Goal: Register for event/course

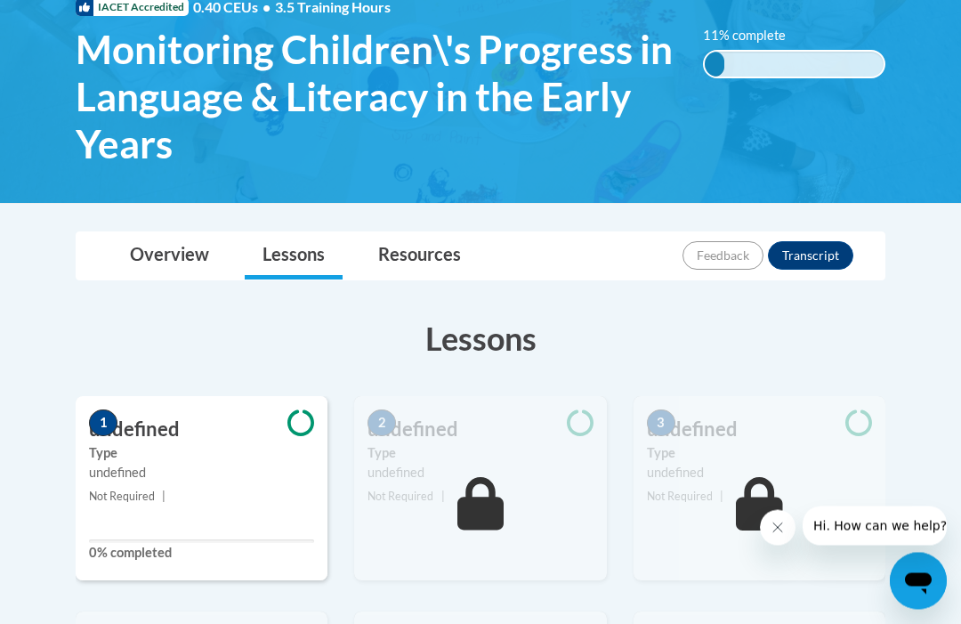
scroll to position [290, 0]
click at [224, 510] on div "1 undefined Type undefined Not Required | 0% completed" at bounding box center [202, 488] width 252 height 184
click at [212, 531] on div "1 undefined Type undefined Not Required | 0% completed" at bounding box center [202, 488] width 252 height 184
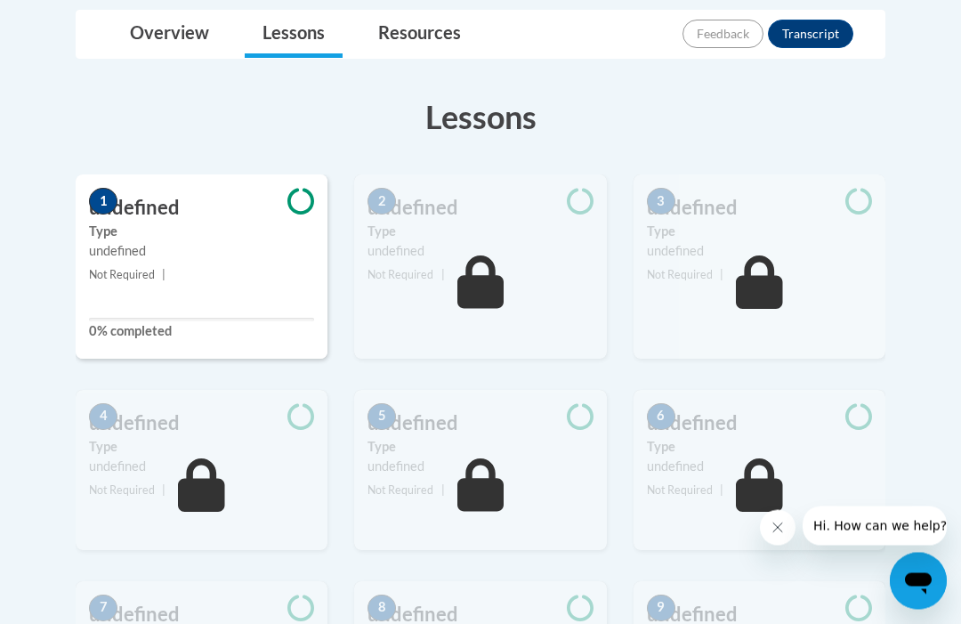
scroll to position [509, 0]
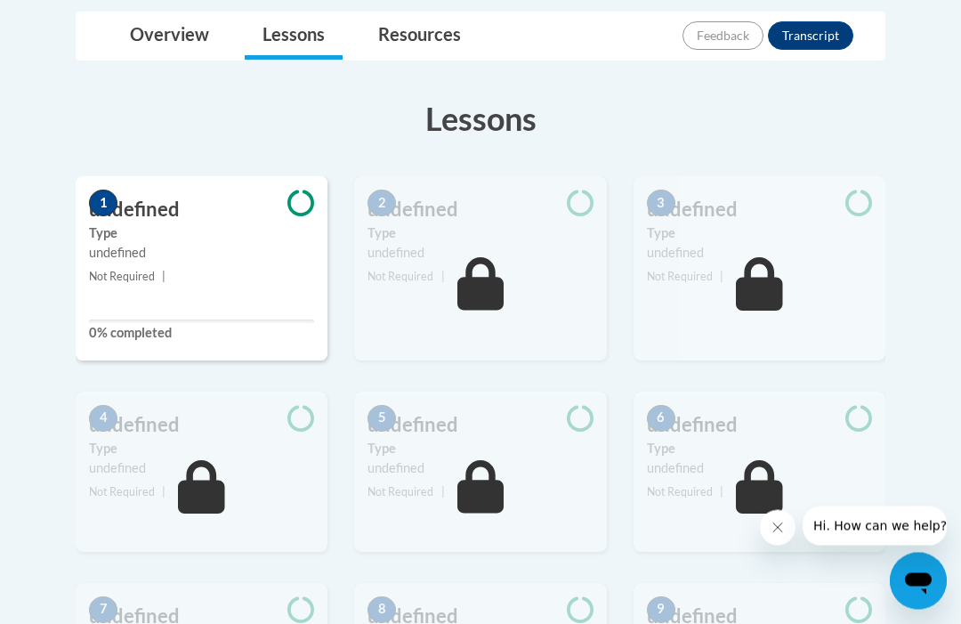
click at [114, 201] on span "1" at bounding box center [103, 203] width 28 height 27
click at [154, 307] on div "1 undefined Type undefined Not Required | 0% completed" at bounding box center [202, 269] width 252 height 184
click at [113, 303] on div "1 undefined Type undefined Not Required | 0% completed" at bounding box center [202, 269] width 252 height 184
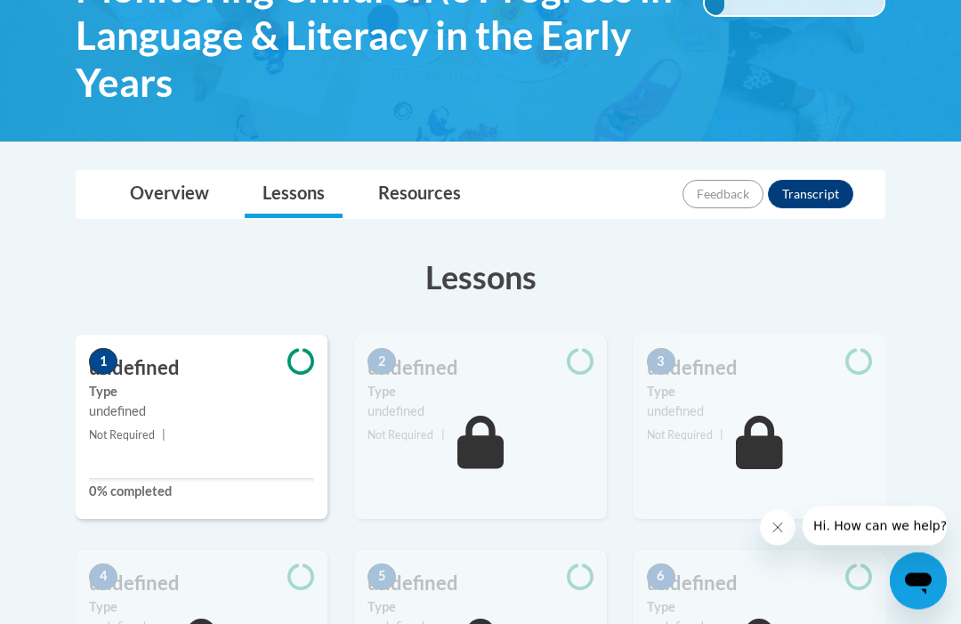
scroll to position [348, 0]
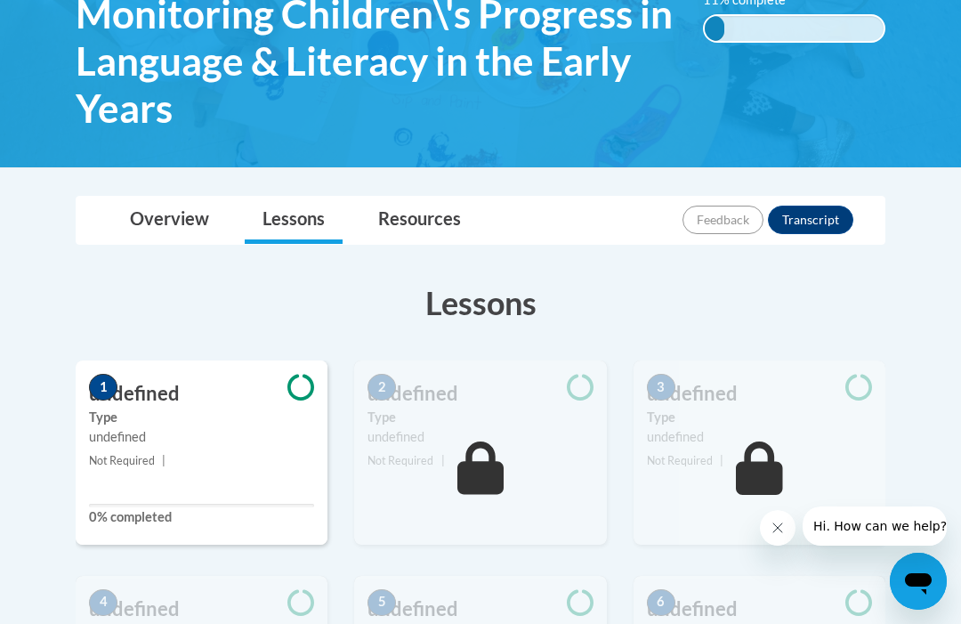
click at [308, 221] on link "Lessons" at bounding box center [294, 220] width 98 height 47
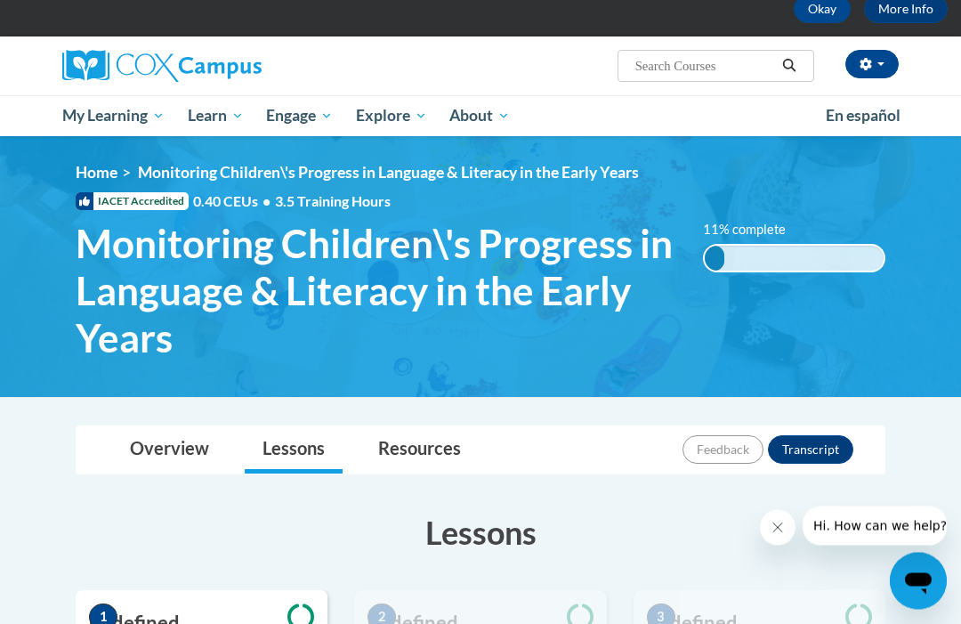
scroll to position [153, 0]
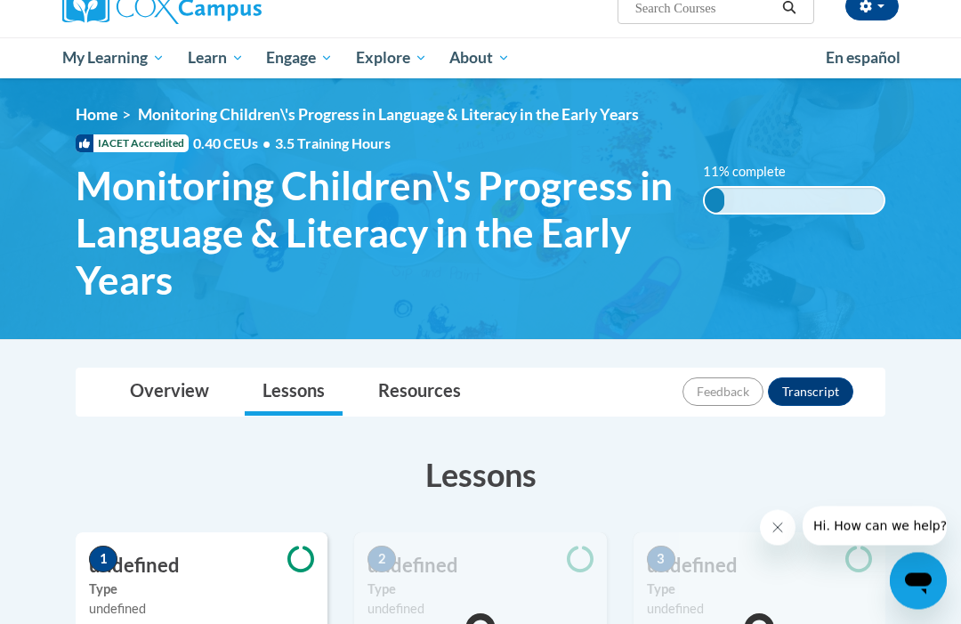
click at [821, 208] on div "11% complete 0.001%" at bounding box center [794, 201] width 182 height 28
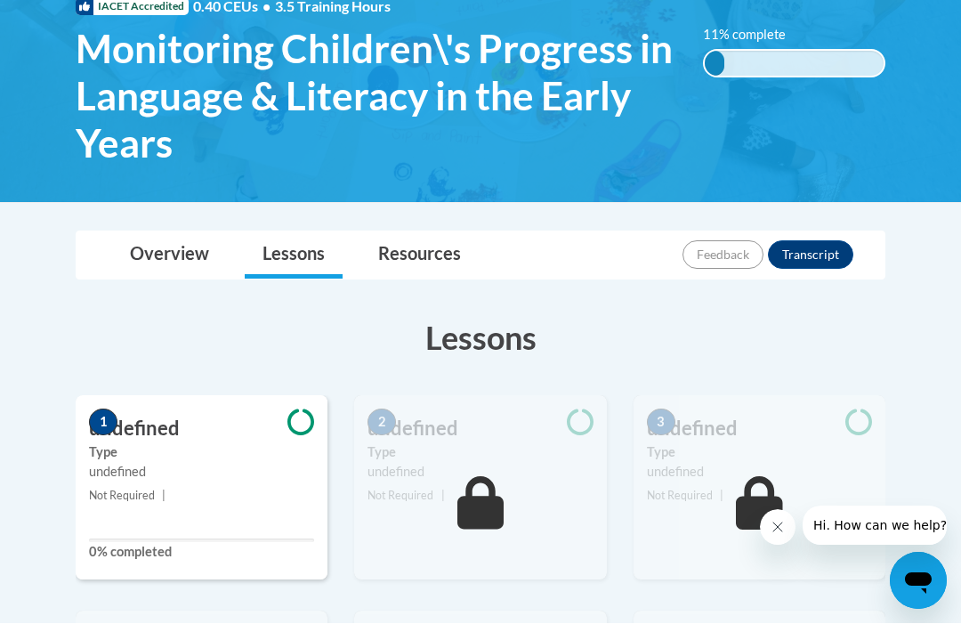
scroll to position [291, 0]
click at [199, 253] on link "Overview" at bounding box center [169, 254] width 115 height 47
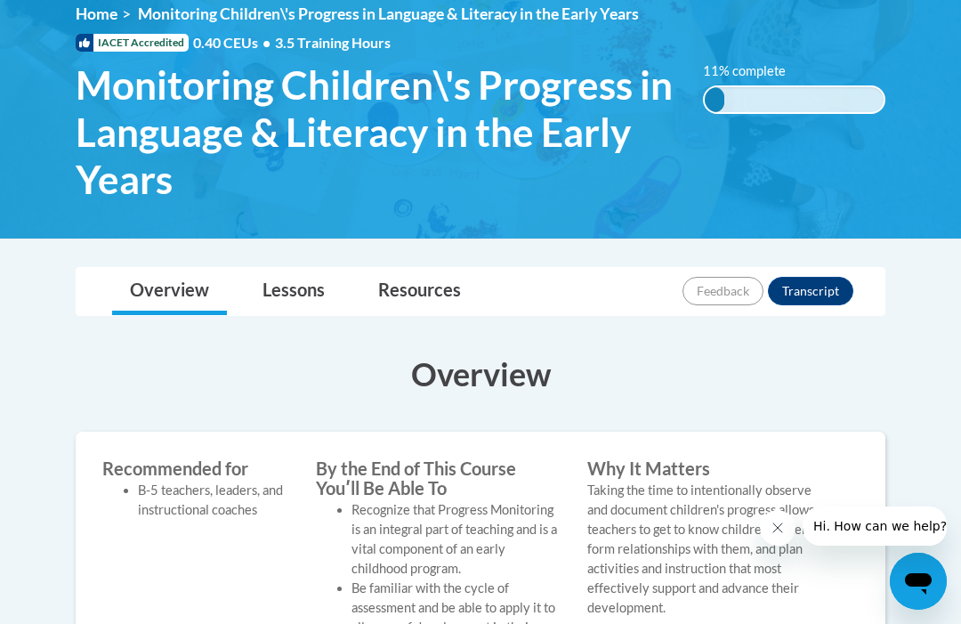
scroll to position [256, 0]
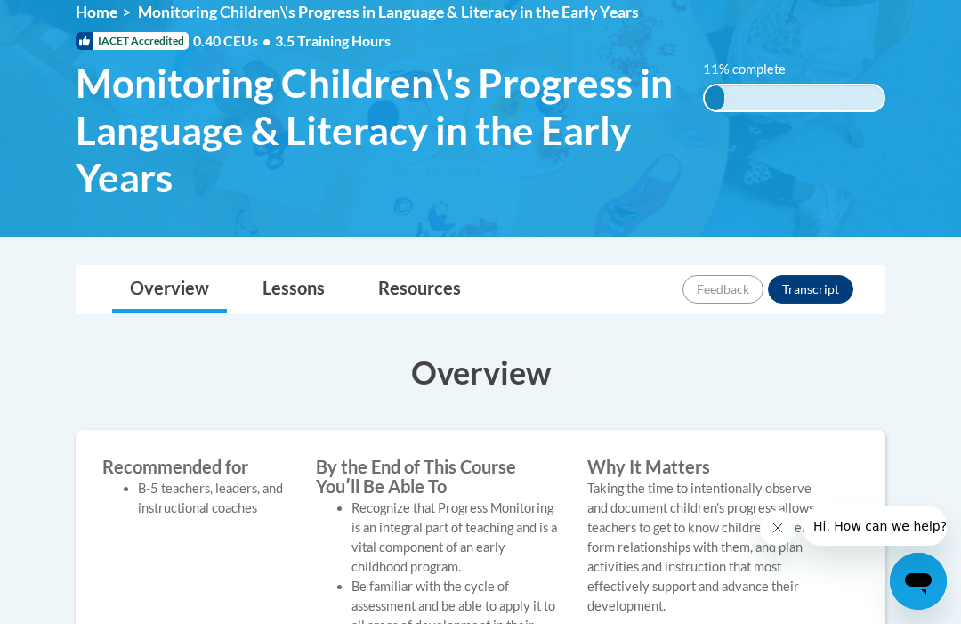
click at [295, 290] on link "Lessons" at bounding box center [294, 289] width 98 height 47
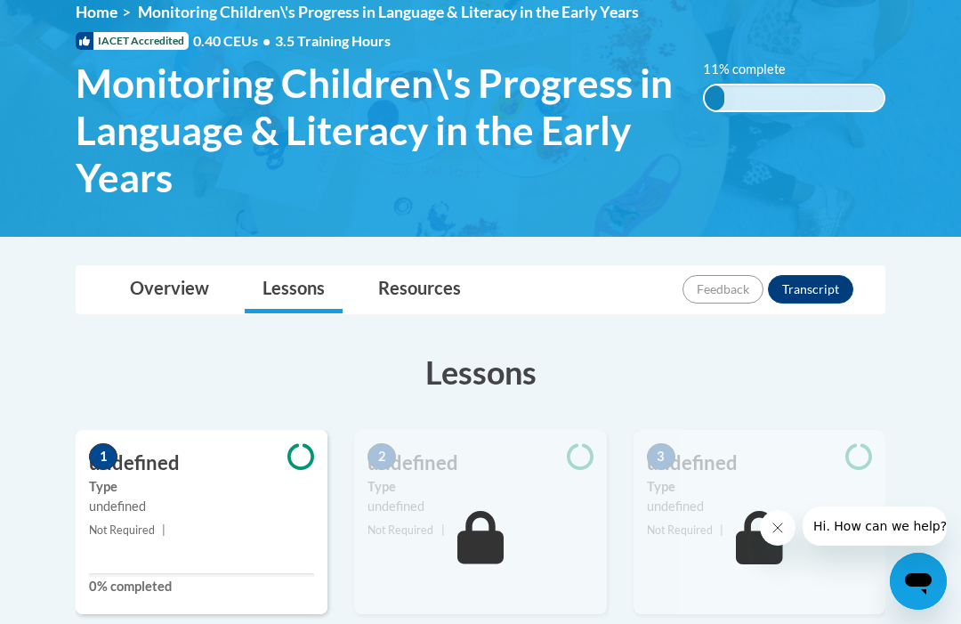
click at [223, 527] on small "Not Required |" at bounding box center [202, 531] width 252 height 20
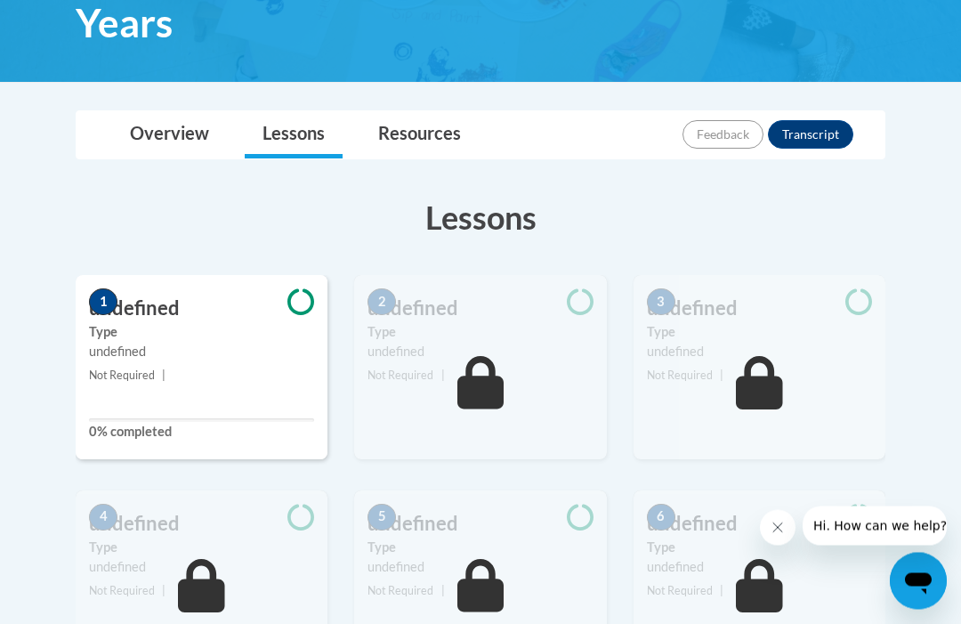
scroll to position [410, 0]
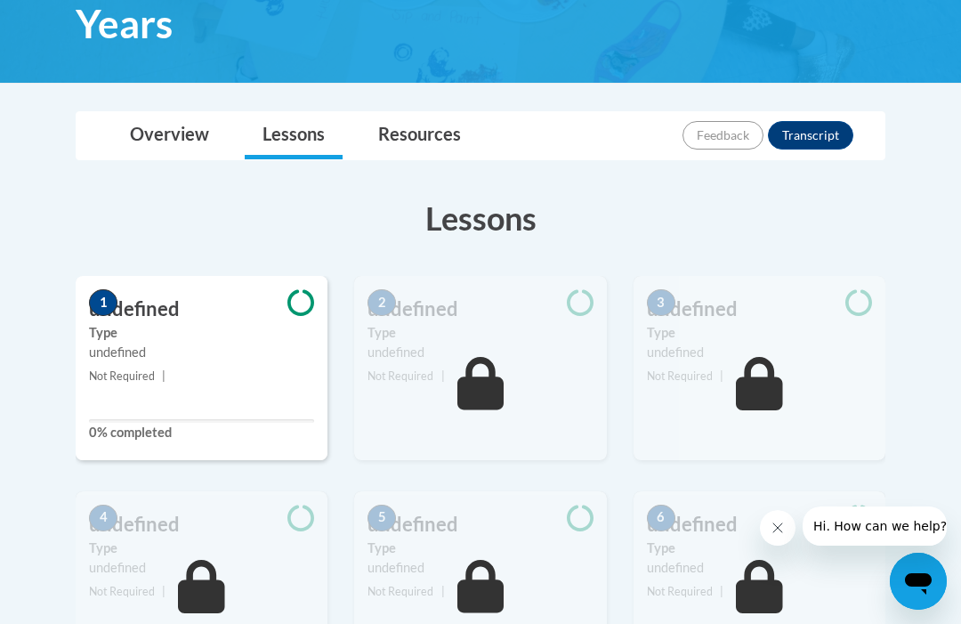
click at [544, 343] on div "undefined" at bounding box center [480, 353] width 225 height 20
click at [578, 308] on icon at bounding box center [580, 302] width 27 height 27
click at [166, 372] on small "Not Required |" at bounding box center [202, 377] width 252 height 20
click at [132, 306] on h3 "undefined" at bounding box center [202, 309] width 252 height 28
click at [114, 355] on div "undefined" at bounding box center [201, 353] width 225 height 20
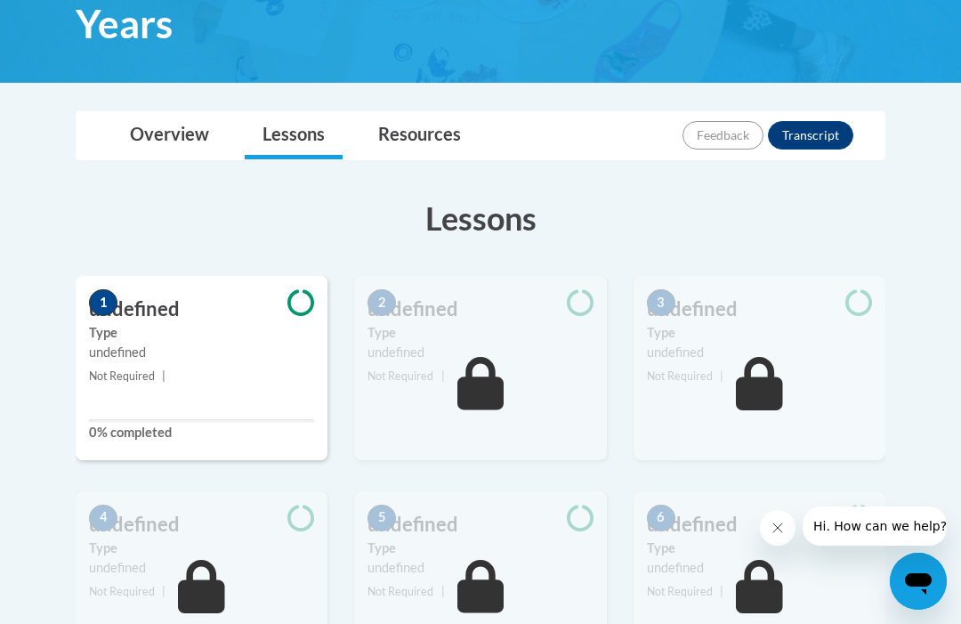
click at [160, 436] on label "0% completed" at bounding box center [201, 433] width 225 height 20
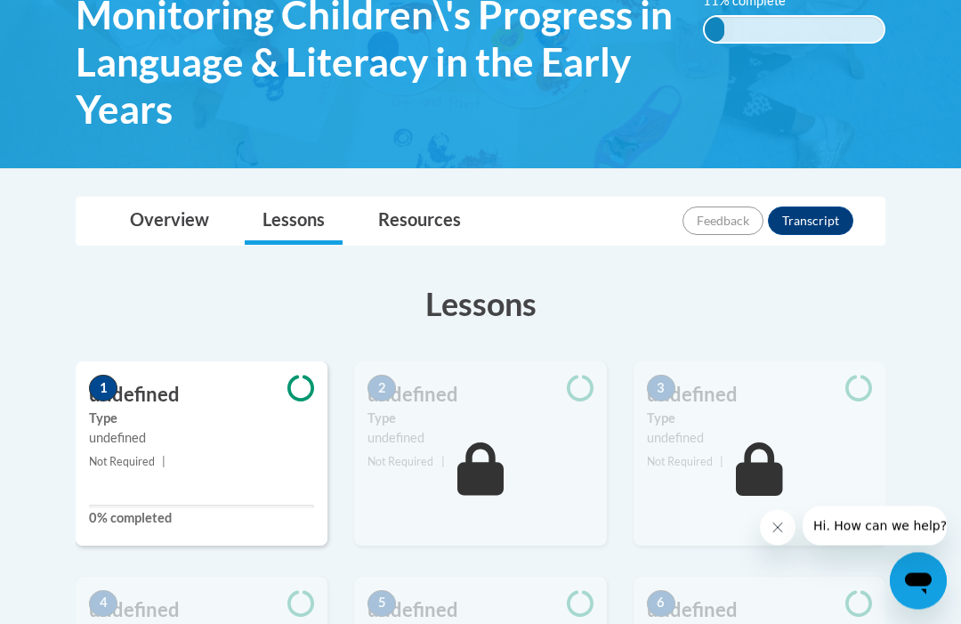
scroll to position [322, 0]
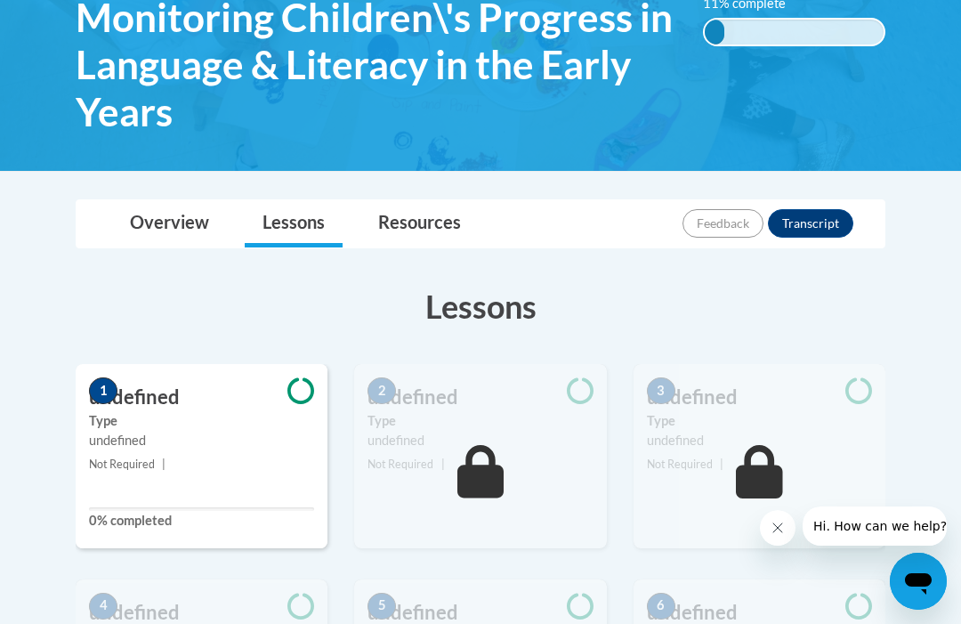
click at [437, 215] on link "Resources" at bounding box center [419, 223] width 118 height 47
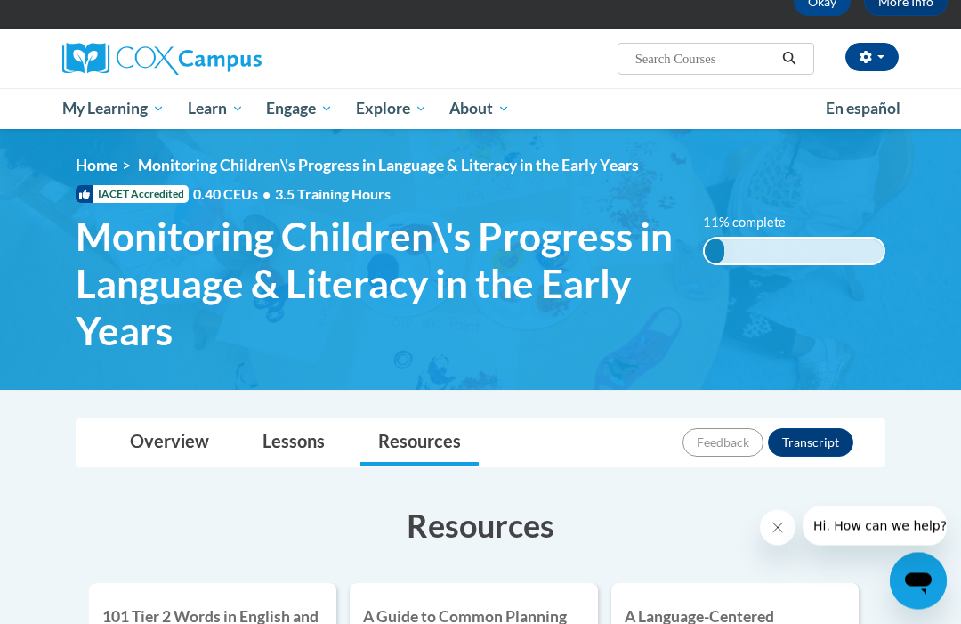
scroll to position [103, 0]
click at [263, 449] on link "Lessons" at bounding box center [294, 442] width 98 height 47
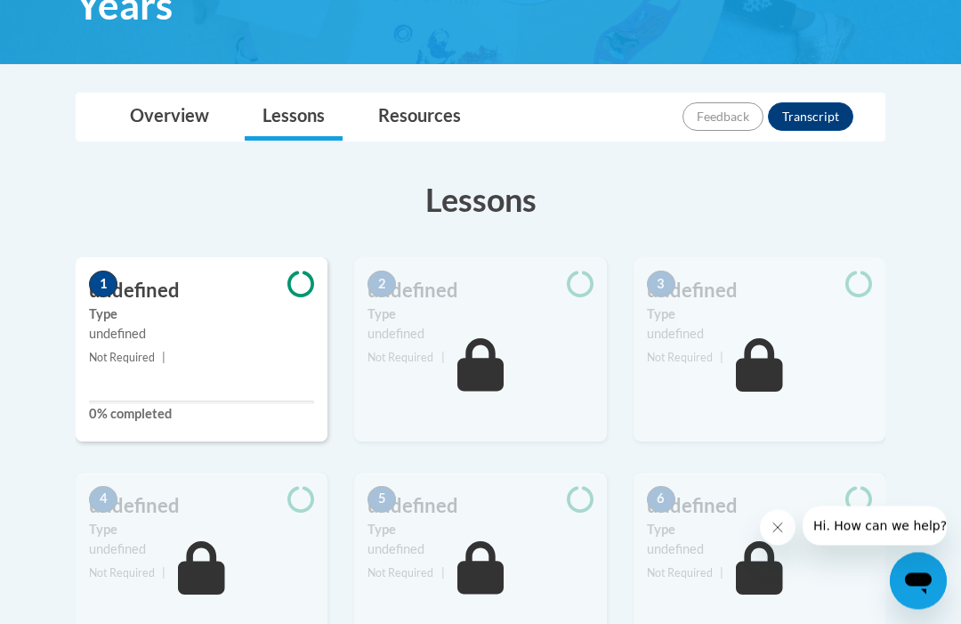
scroll to position [427, 0]
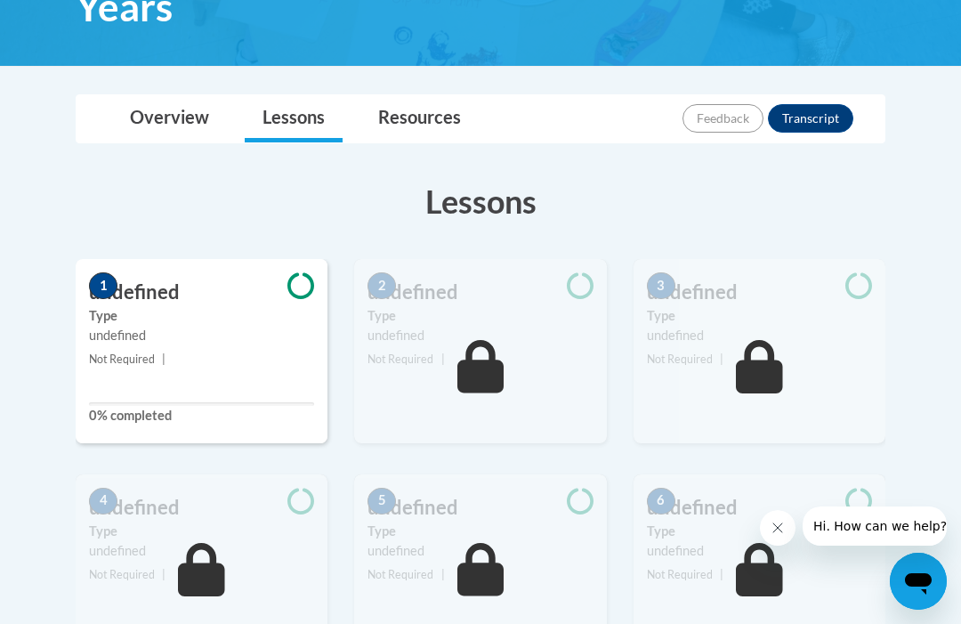
click at [311, 284] on icon at bounding box center [300, 285] width 27 height 27
click at [306, 295] on icon at bounding box center [300, 286] width 27 height 26
click at [236, 384] on div "1 undefined Type undefined Not Required | 0% completed" at bounding box center [202, 351] width 252 height 184
click at [237, 380] on div "1 undefined Type undefined Not Required | 0% completed" at bounding box center [202, 351] width 252 height 184
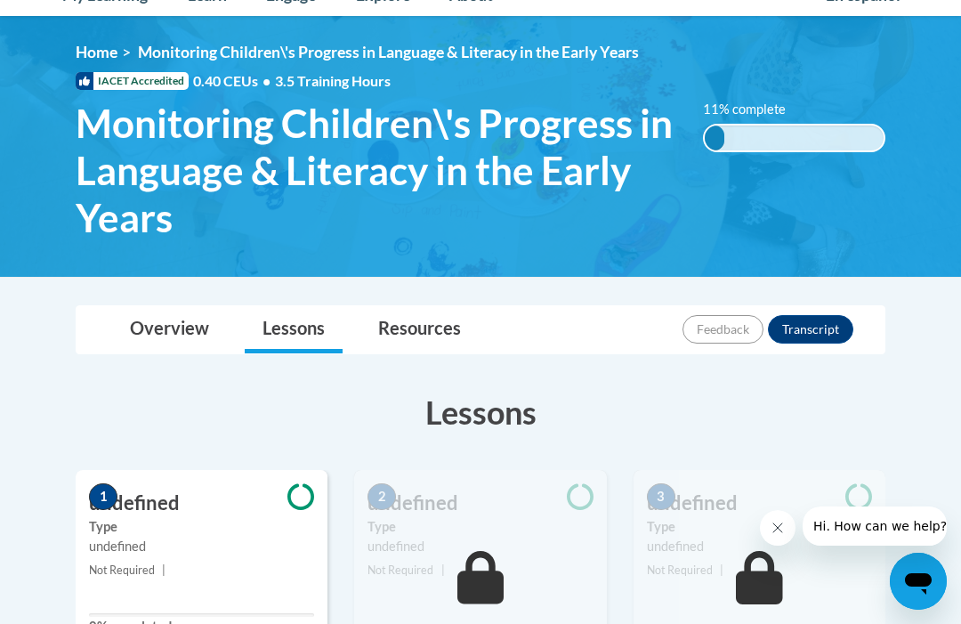
scroll to position [0, 0]
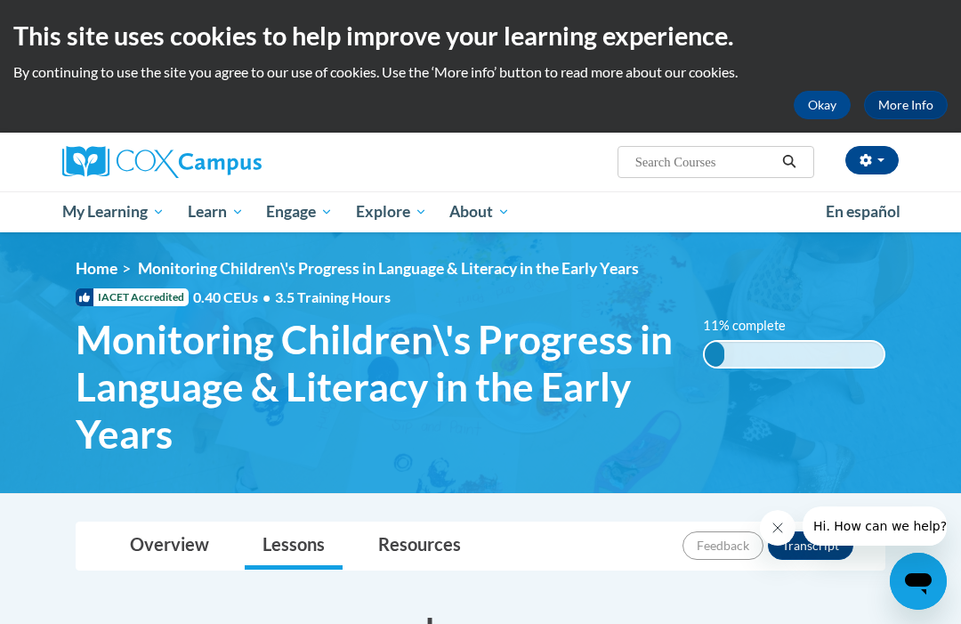
click at [912, 111] on link "More Info" at bounding box center [906, 105] width 84 height 28
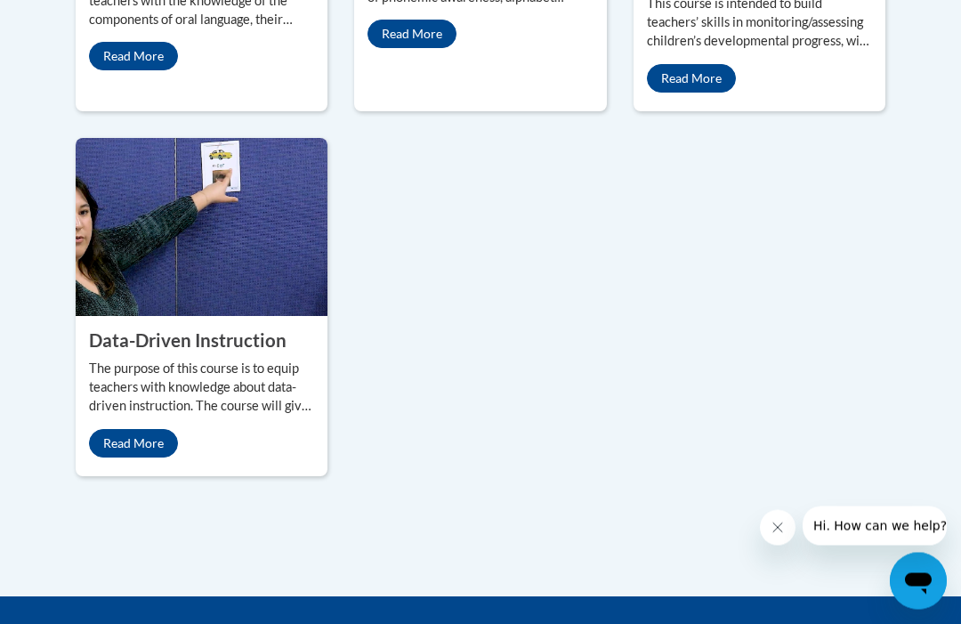
scroll to position [1216, 0]
click at [694, 93] on link "Read More" at bounding box center [691, 78] width 89 height 28
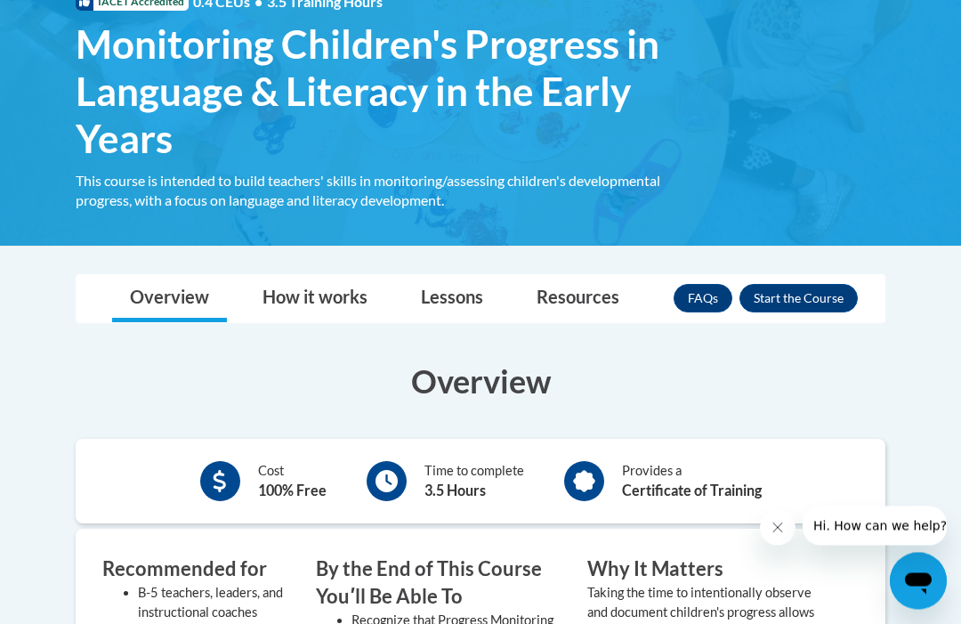
scroll to position [295, 0]
click at [819, 291] on button "Enroll" at bounding box center [798, 298] width 118 height 28
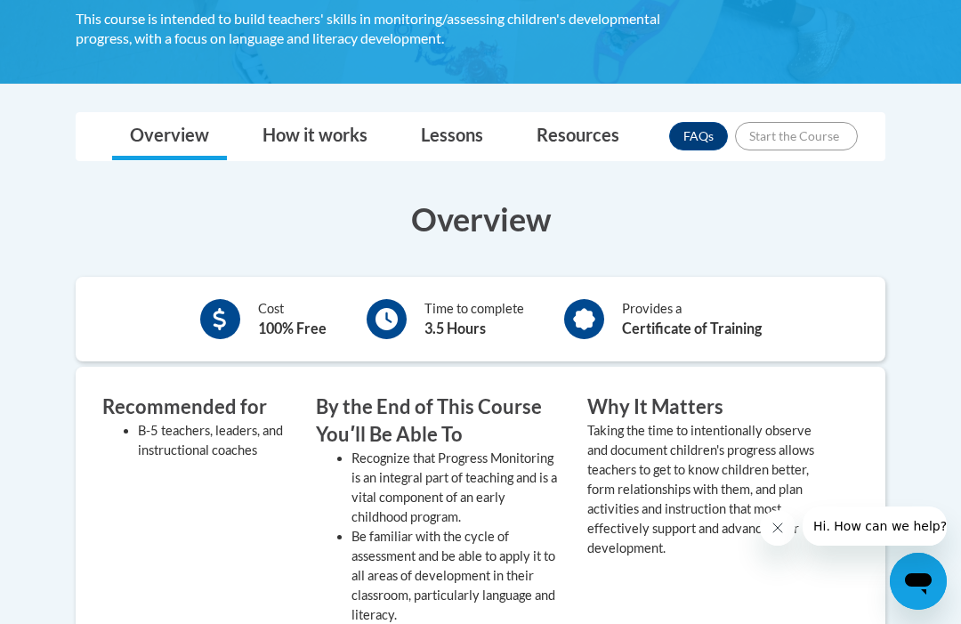
scroll to position [479, 0]
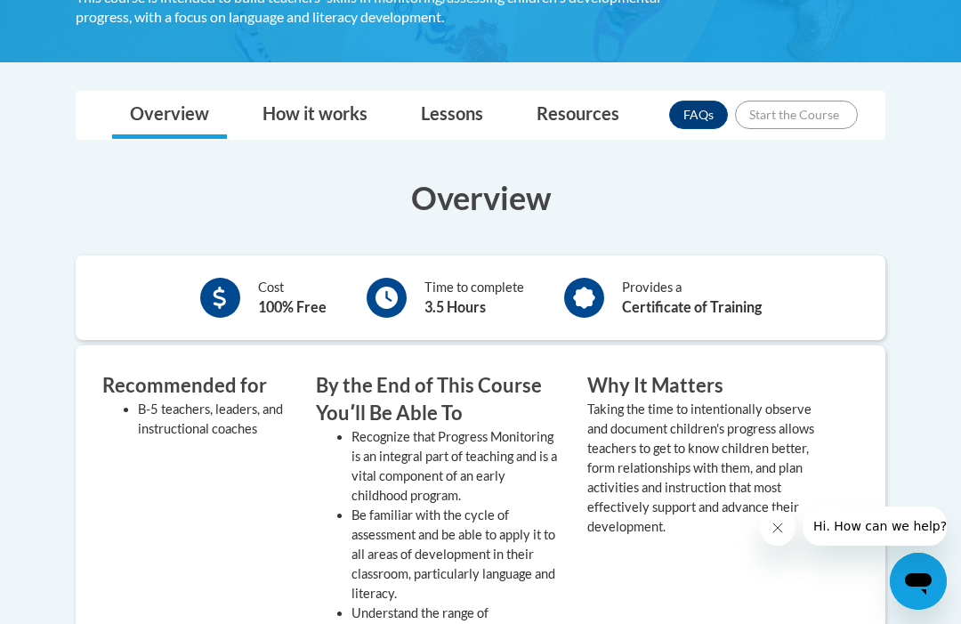
click at [602, 311] on div "Provides a Certificate of Training" at bounding box center [663, 297] width 224 height 49
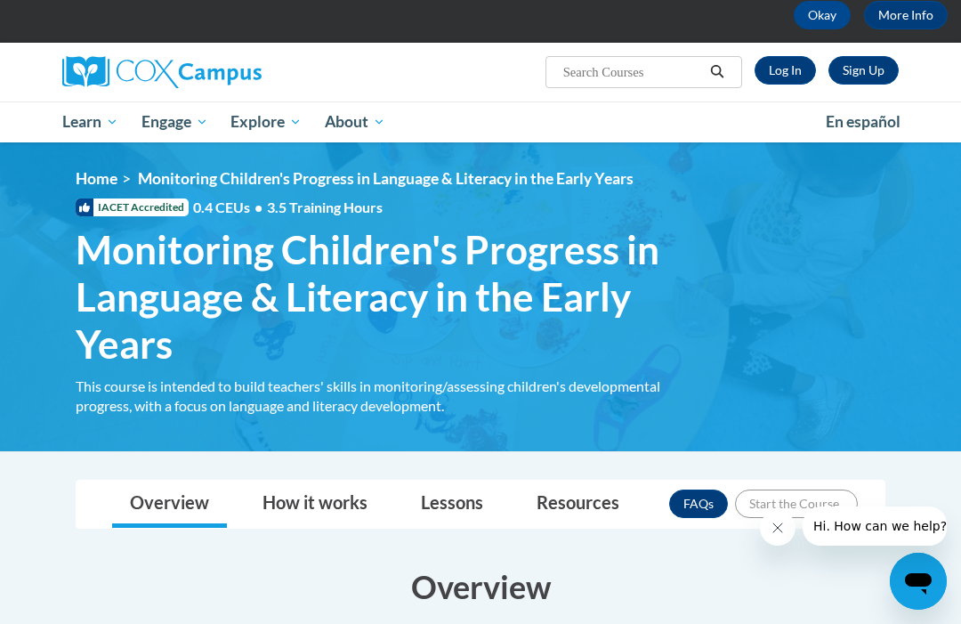
scroll to position [0, 0]
